Goal: Task Accomplishment & Management: Use online tool/utility

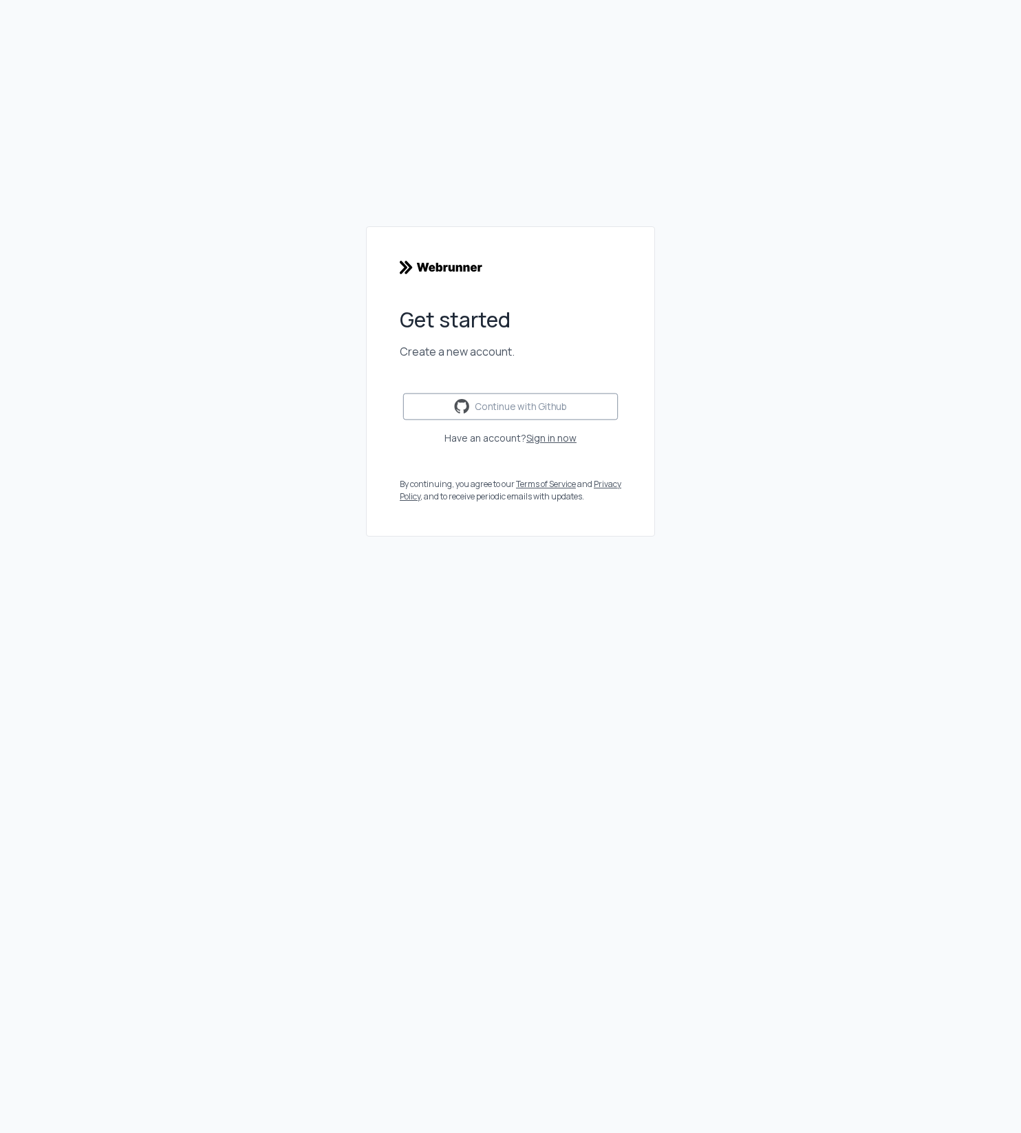
click at [546, 407] on div "Continue with Github" at bounding box center [511, 406] width 114 height 15
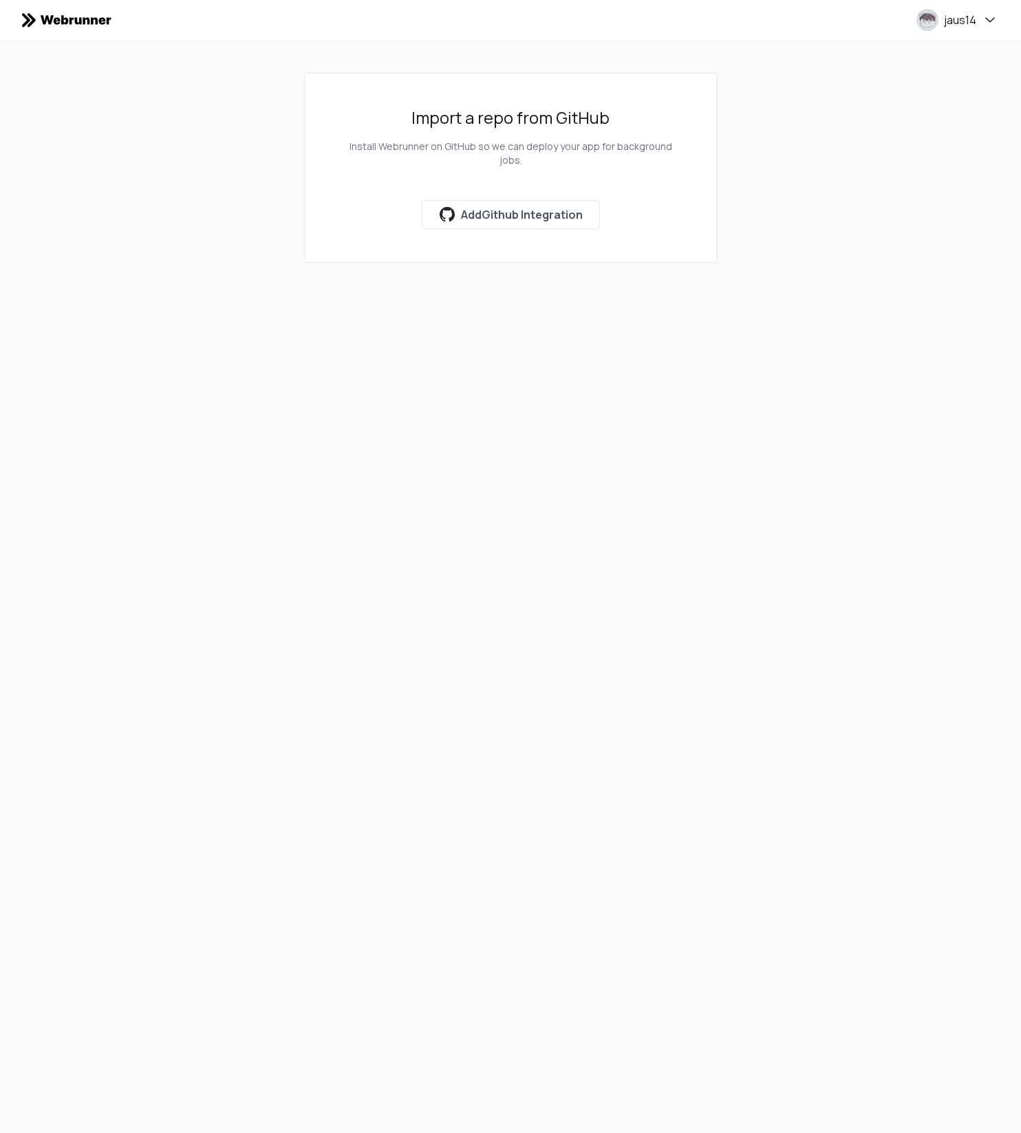
click at [554, 250] on div "Import a repo from GitHub Install Webrunner on GitHub so we can deploy your app…" at bounding box center [510, 184] width 1021 height 289
click at [103, 21] on img at bounding box center [66, 19] width 89 height 15
click at [216, 147] on div "Import a repo from GitHub Install Webrunner on GitHub so we can deploy your app…" at bounding box center [510, 184] width 1021 height 289
click at [56, 23] on img at bounding box center [66, 19] width 89 height 15
click at [48, 288] on div "Import a repo from GitHub Install Webrunner on GitHub so we can deploy your app…" at bounding box center [510, 184] width 1021 height 289
